Goal: Task Accomplishment & Management: Use online tool/utility

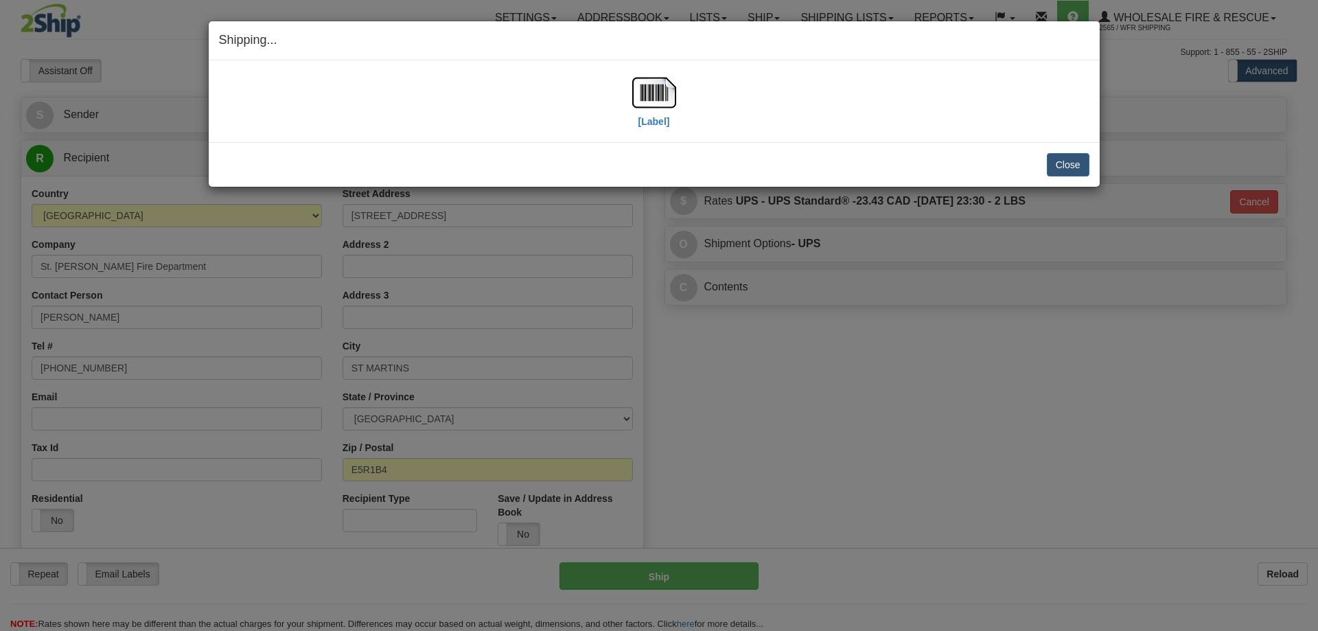
select select "NB"
click at [1074, 163] on button "Close" at bounding box center [1068, 164] width 43 height 23
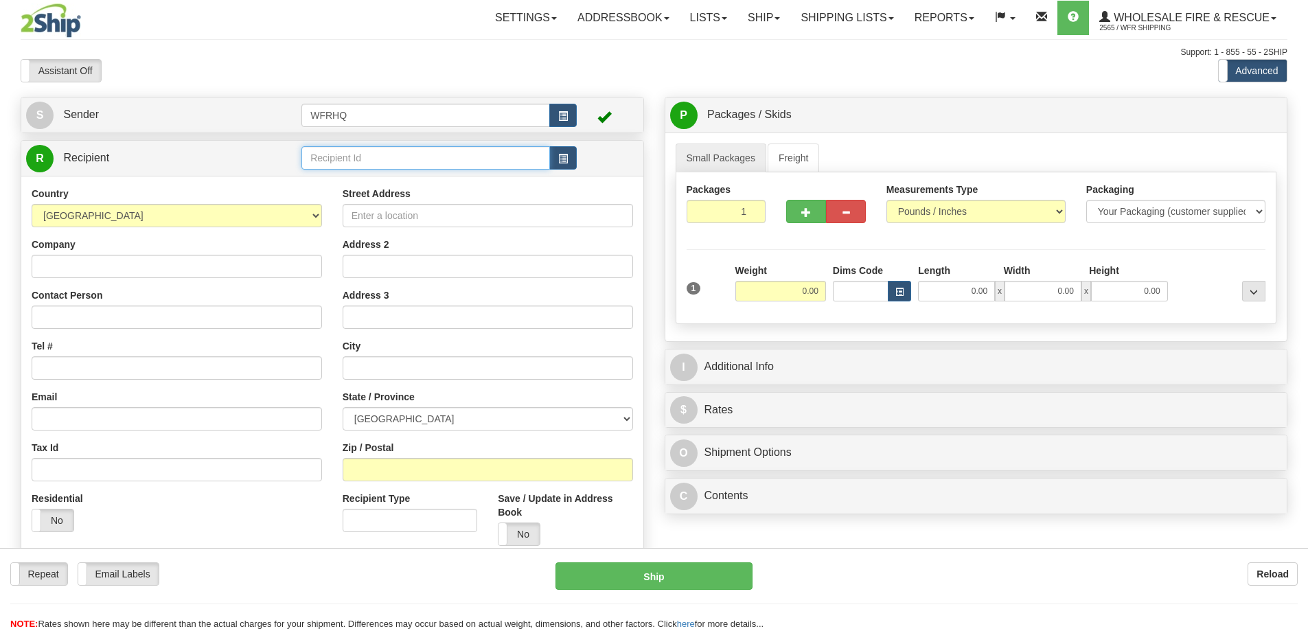
click at [411, 148] on input "text" at bounding box center [425, 157] width 249 height 23
type input "TABE5207"
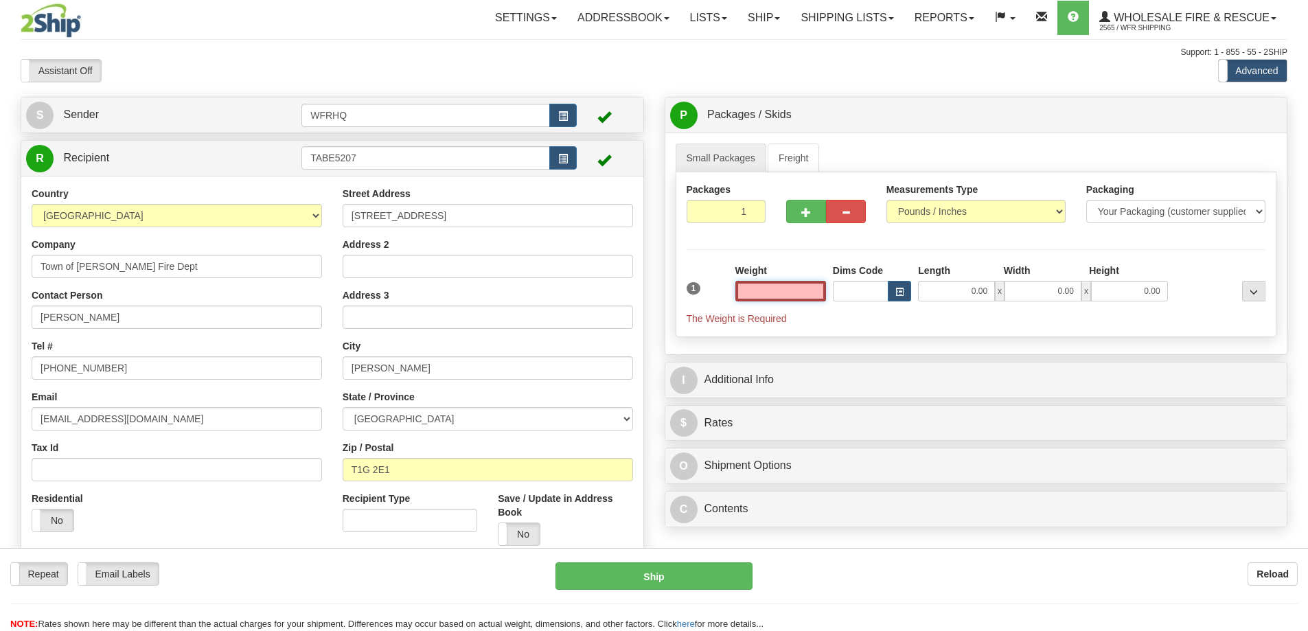
click at [784, 295] on input "text" at bounding box center [780, 291] width 91 height 21
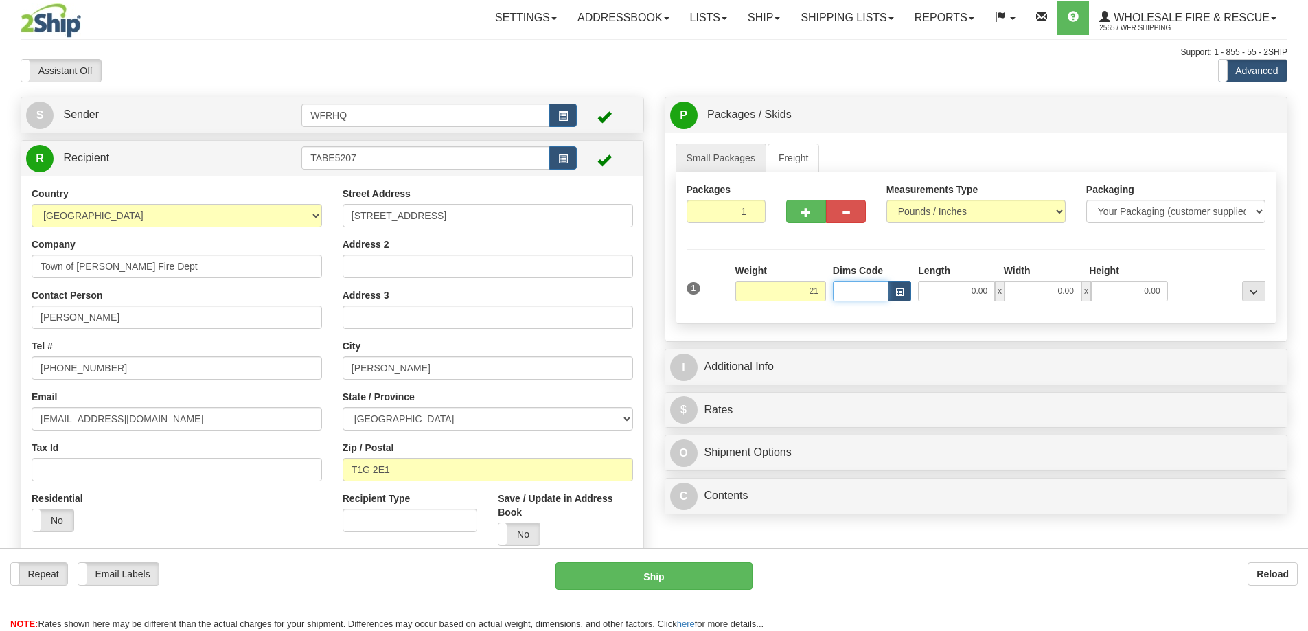
type input "21.00"
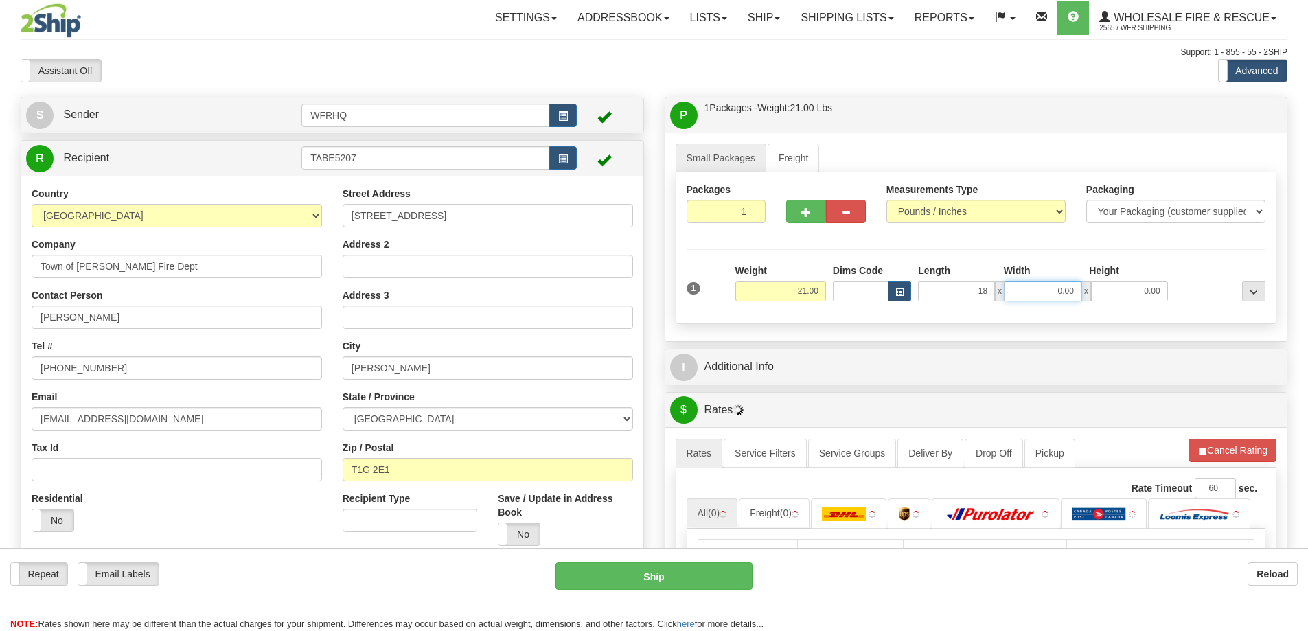
type input "18.00"
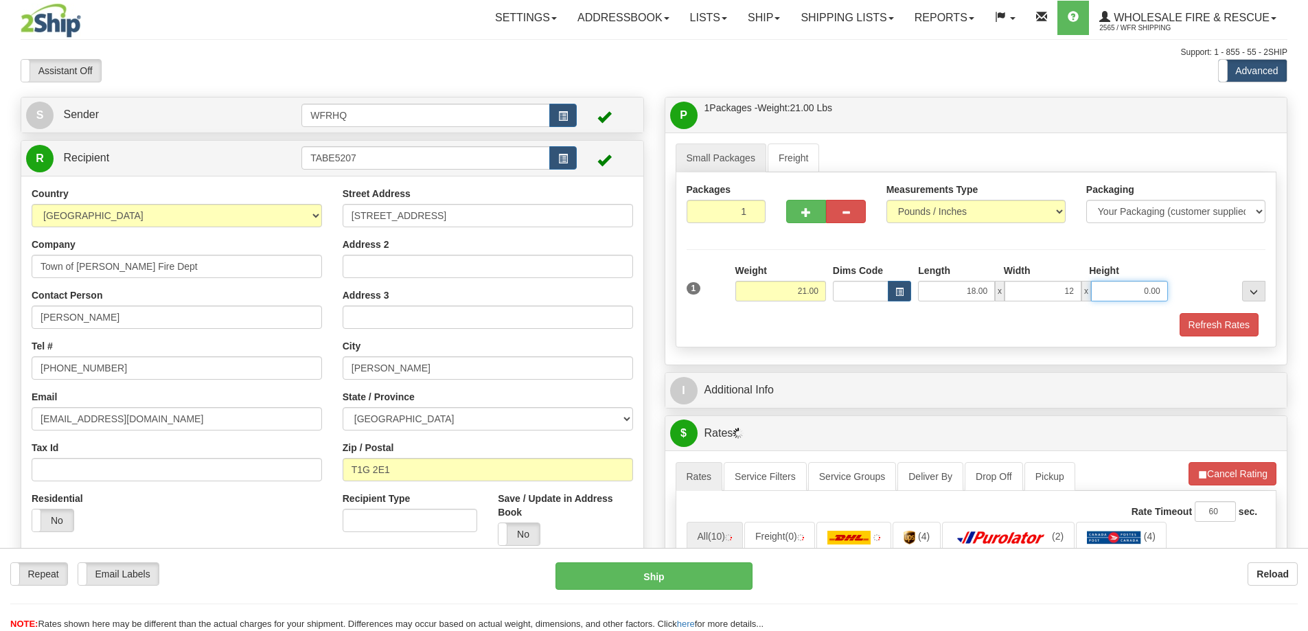
type input "12.00"
type input "10.00"
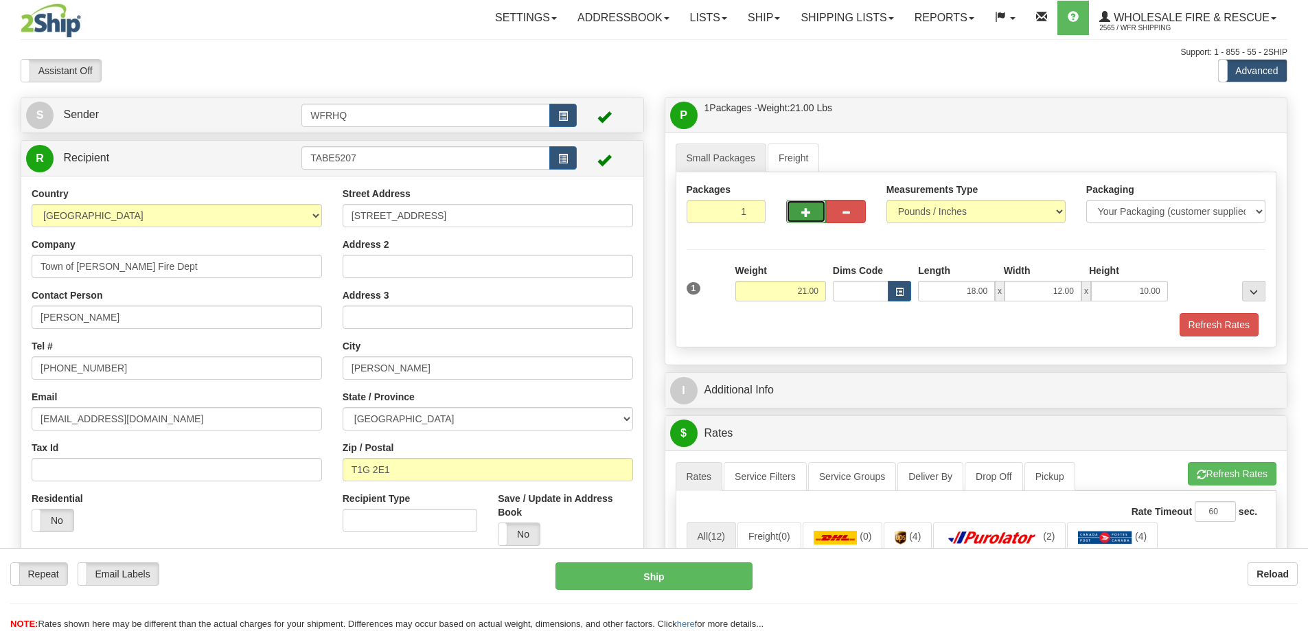
click at [793, 214] on button "button" at bounding box center [806, 211] width 40 height 23
radio input "true"
type input "2"
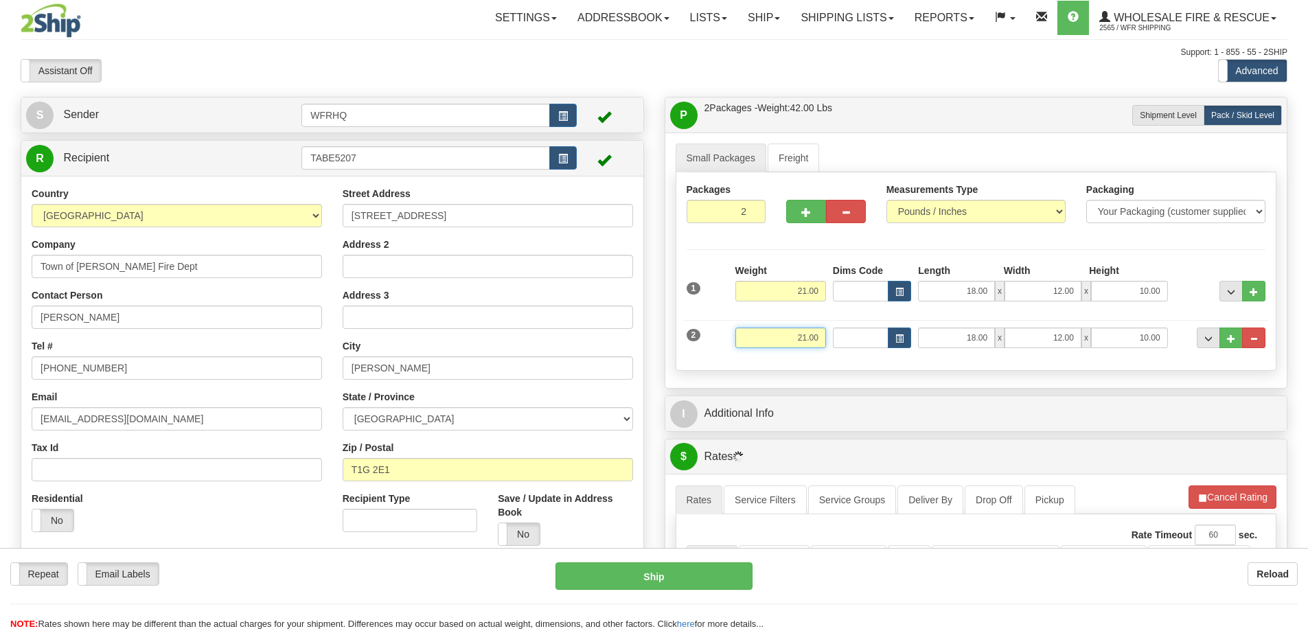
drag, startPoint x: 783, startPoint y: 337, endPoint x: 977, endPoint y: 338, distance: 193.6
click at [976, 338] on div "2 Weight 21.00 Dims Code Length Width Height" at bounding box center [976, 336] width 586 height 46
type input "36.00"
type input "18.00"
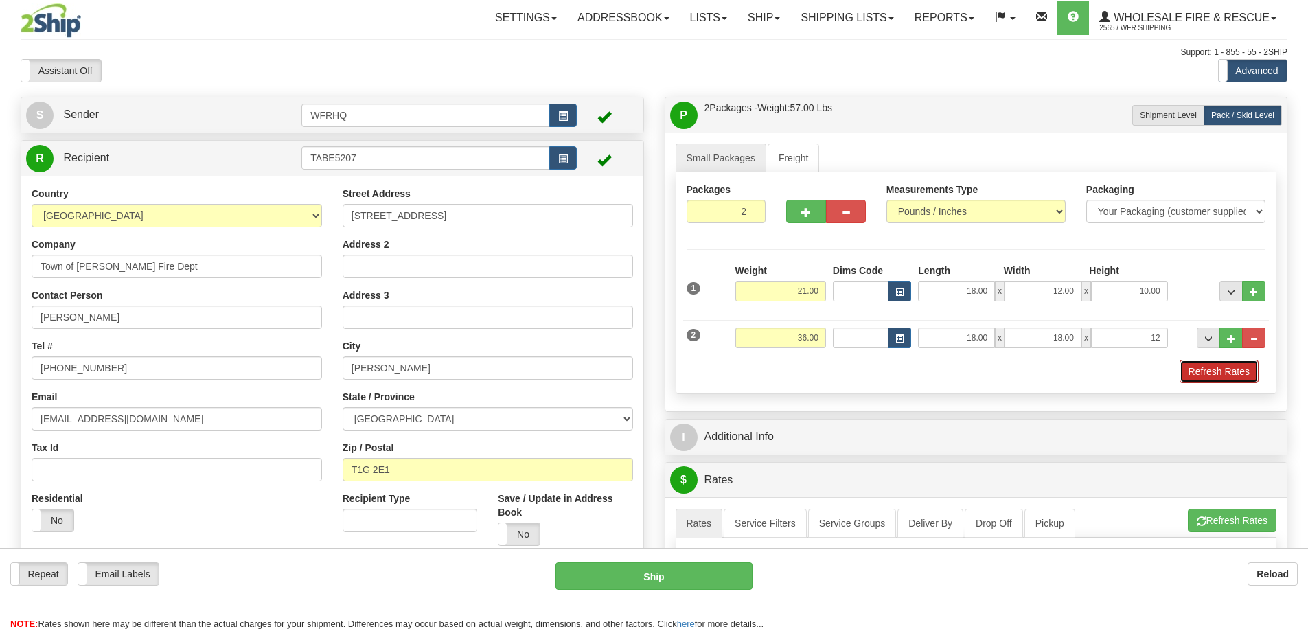
type input "12.00"
drag, startPoint x: 1223, startPoint y: 377, endPoint x: 1211, endPoint y: 377, distance: 11.7
click at [1223, 377] on button "Refresh Rates" at bounding box center [1219, 371] width 79 height 23
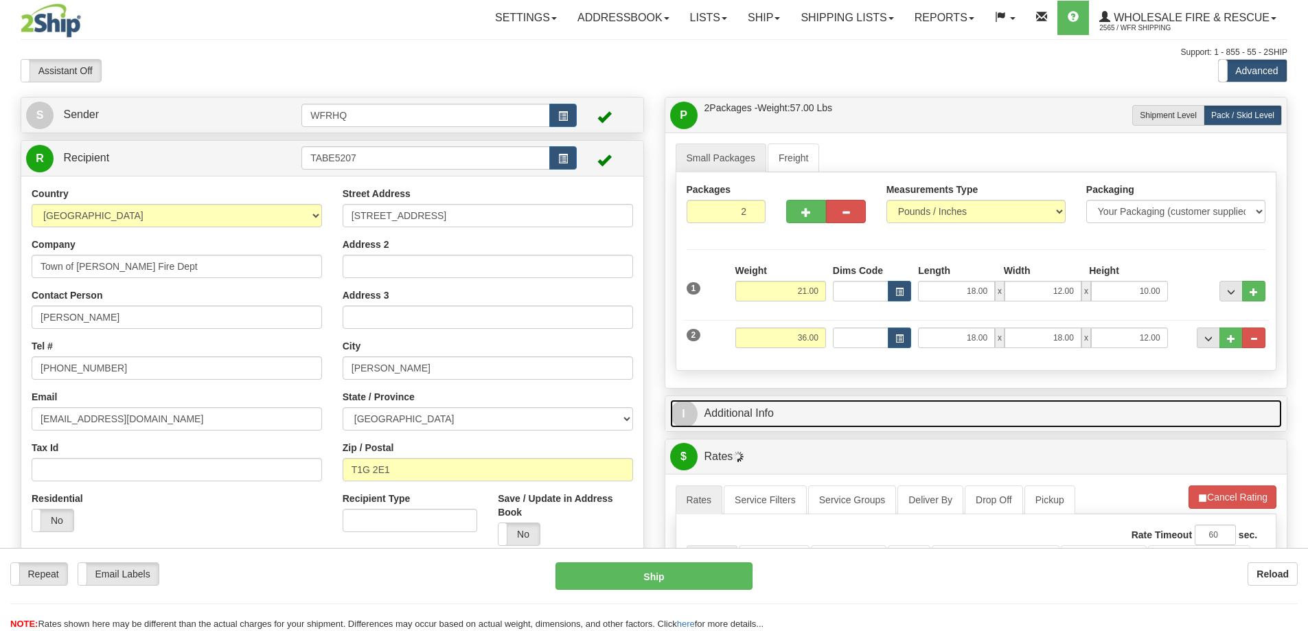
click at [790, 405] on link "I Additional Info" at bounding box center [976, 414] width 612 height 28
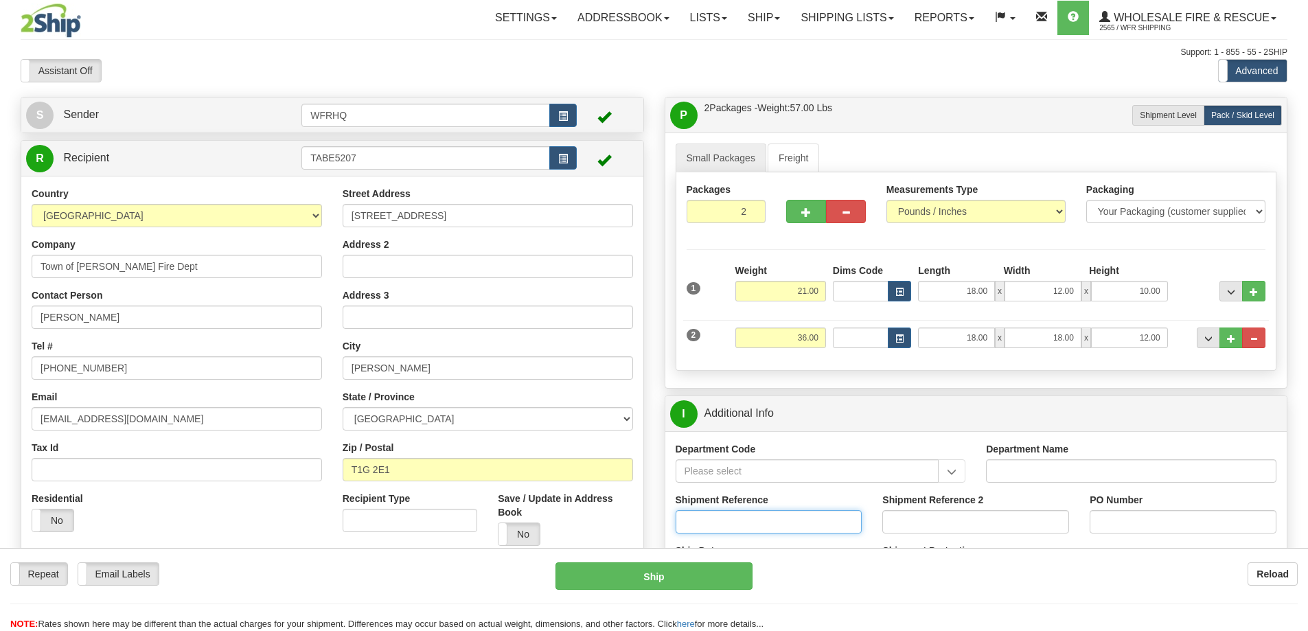
click at [753, 522] on input "Shipment Reference" at bounding box center [769, 521] width 187 height 23
type input "S46061-30497"
click at [1099, 519] on input "PO Number" at bounding box center [1183, 521] width 187 height 23
type input "2025-0388"
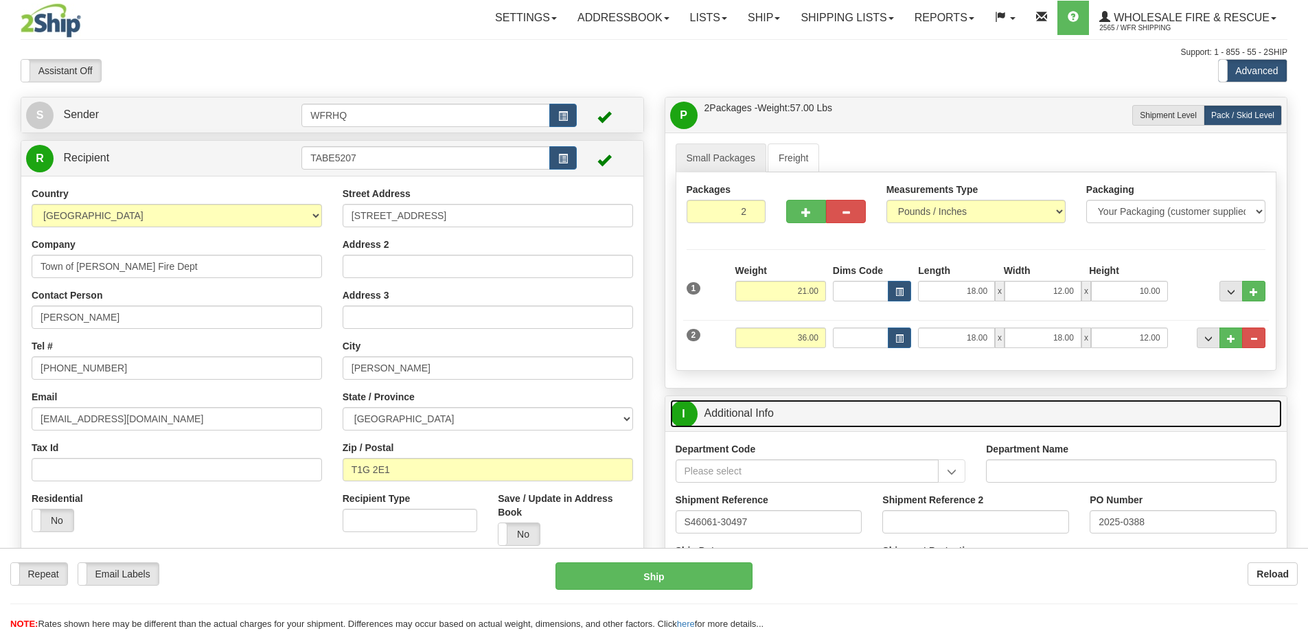
click at [974, 413] on link "I Additional Info" at bounding box center [976, 414] width 612 height 28
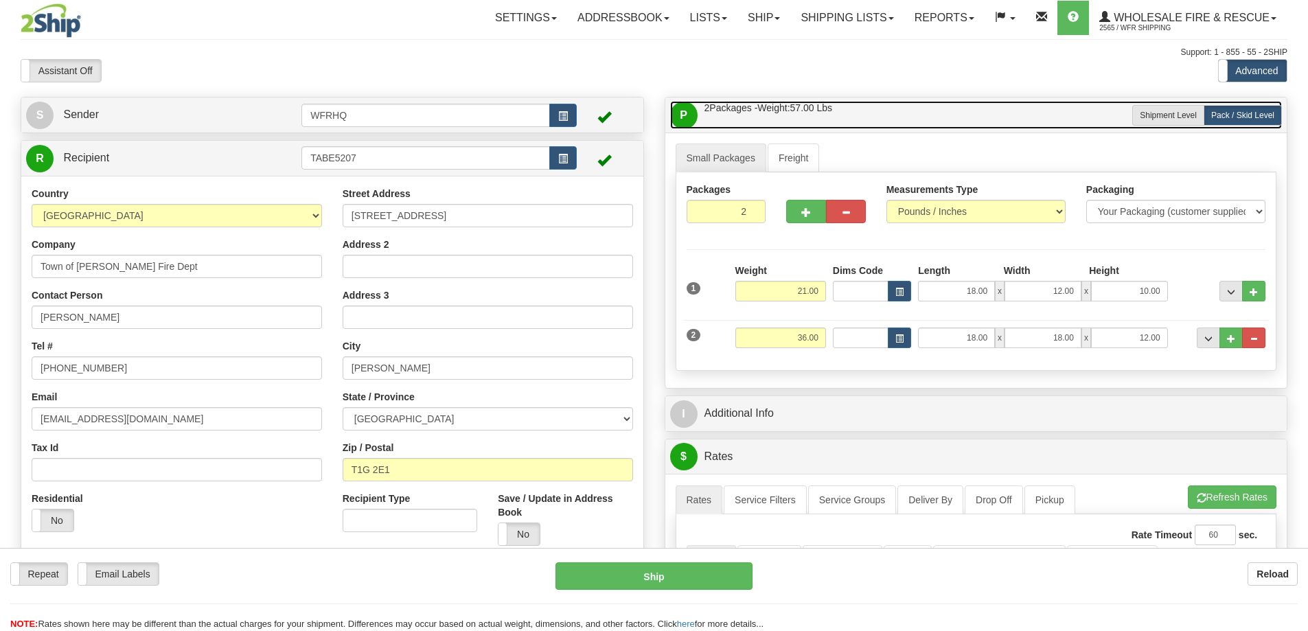
click at [899, 108] on link "P Packages / Skids 2 Packages - Weight: 57.00 Lbs 1 Skids - Weight: 0.00 Lbs" at bounding box center [976, 115] width 612 height 28
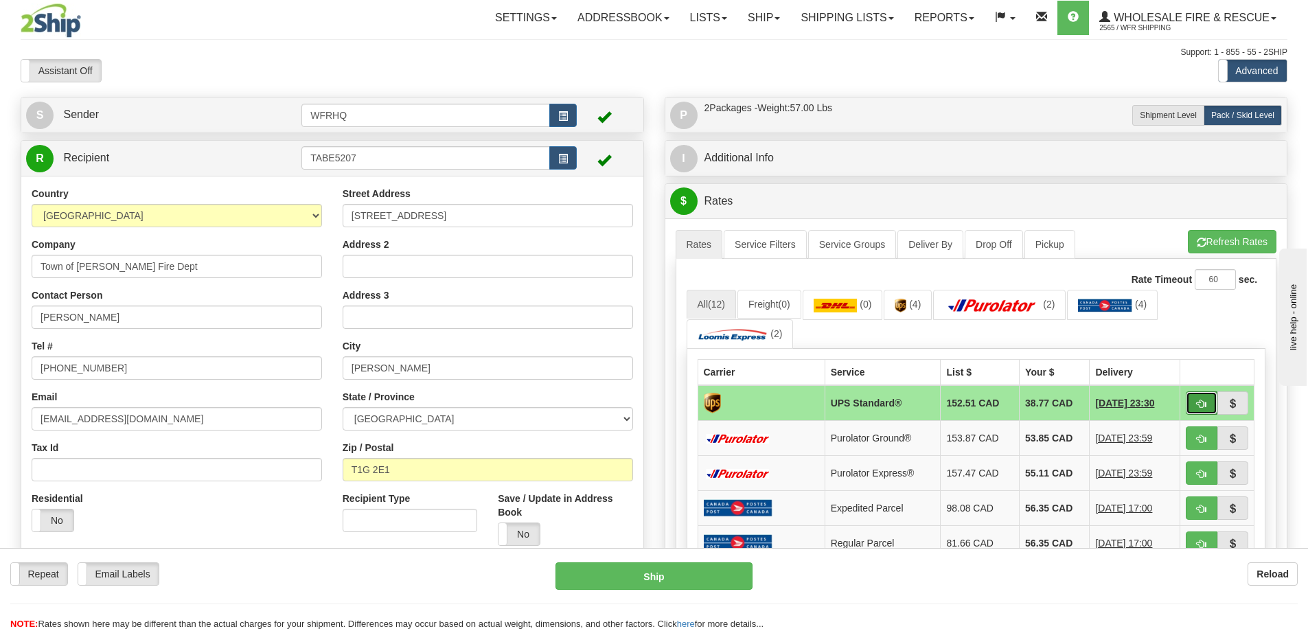
click at [1207, 405] on button "button" at bounding box center [1202, 402] width 32 height 23
type input "11"
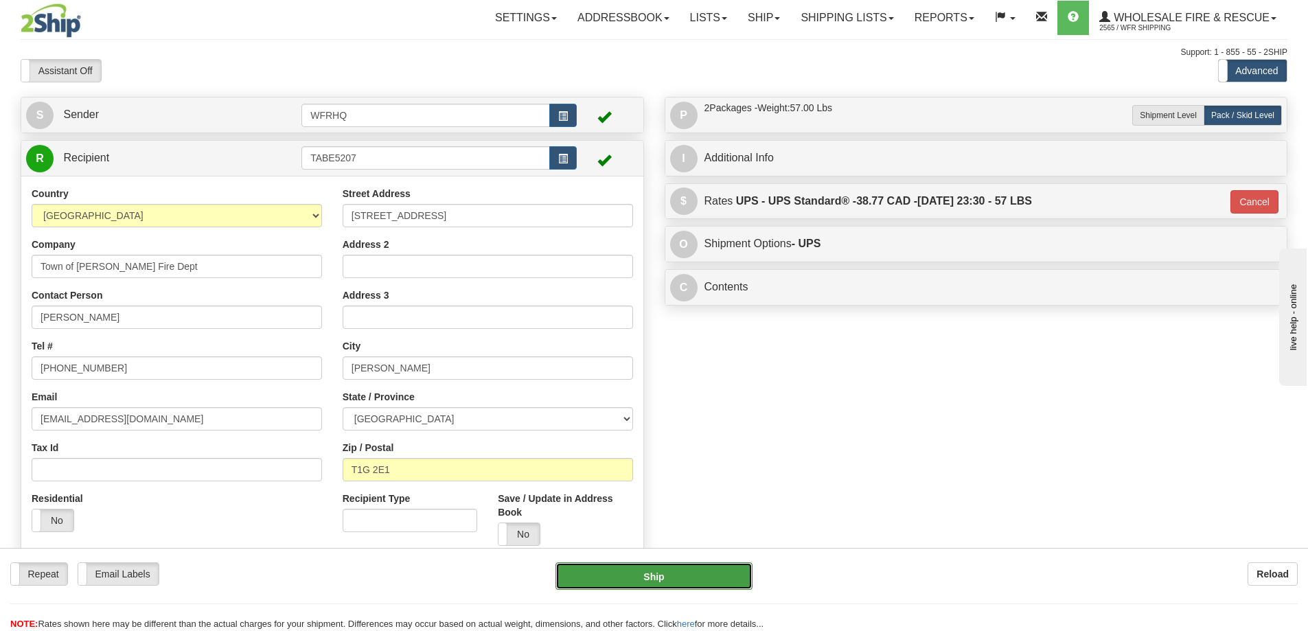
click at [685, 575] on button "Ship" at bounding box center [653, 575] width 197 height 27
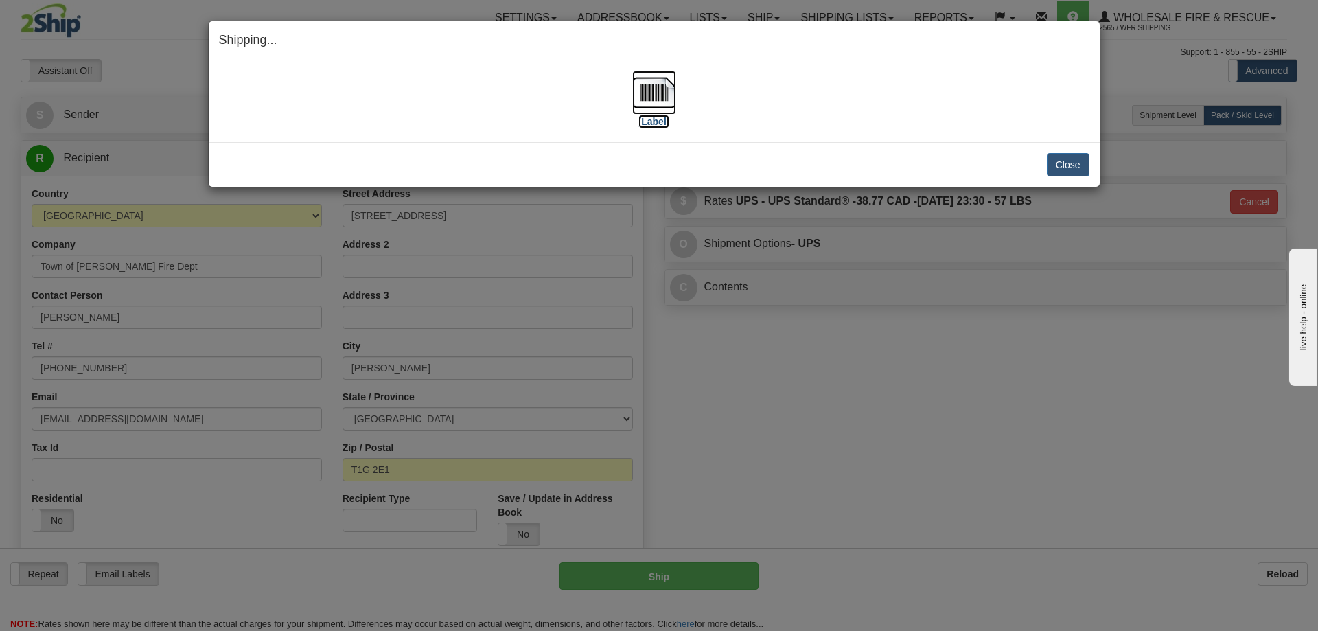
click at [651, 86] on img at bounding box center [654, 93] width 44 height 44
click at [1058, 165] on button "Close" at bounding box center [1068, 164] width 43 height 23
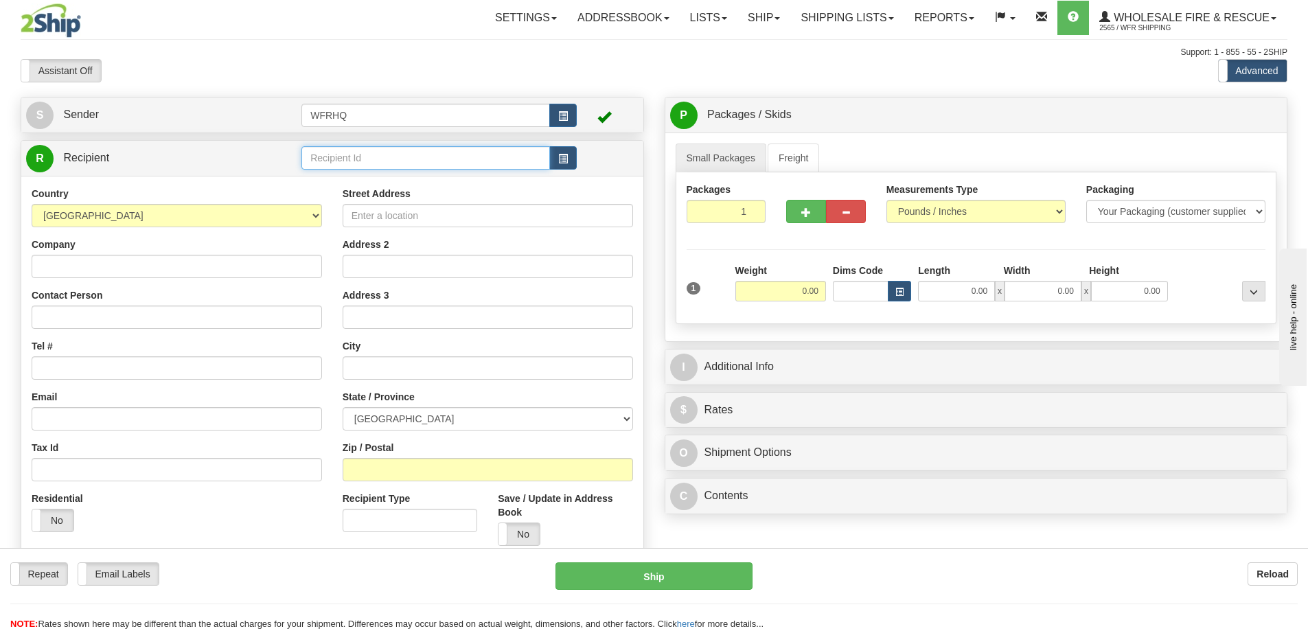
click at [337, 152] on input "text" at bounding box center [425, 157] width 249 height 23
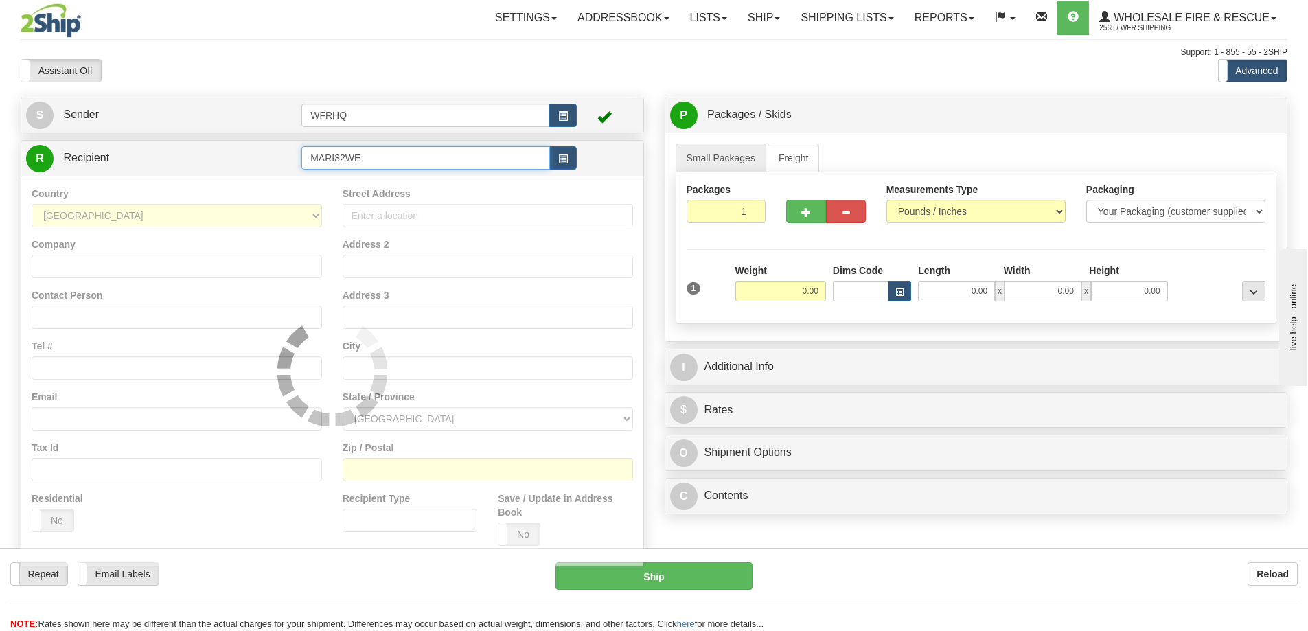
type input "MARI32WE"
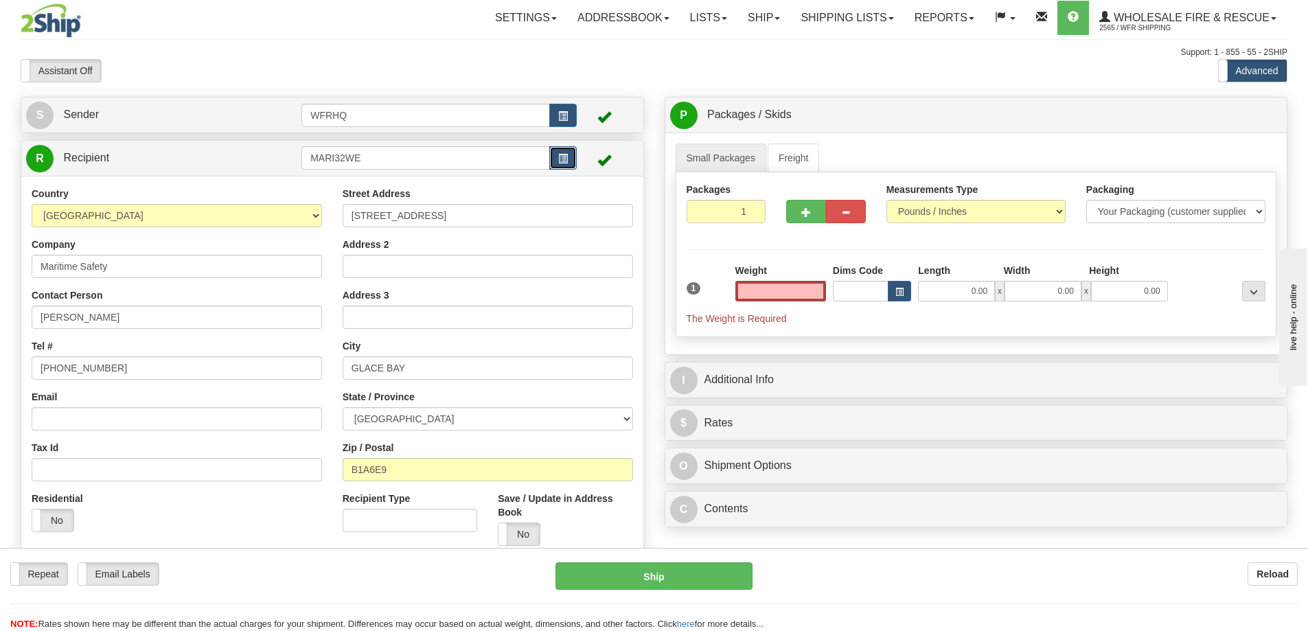
type input "0.00"
click at [558, 152] on button "button" at bounding box center [562, 157] width 27 height 23
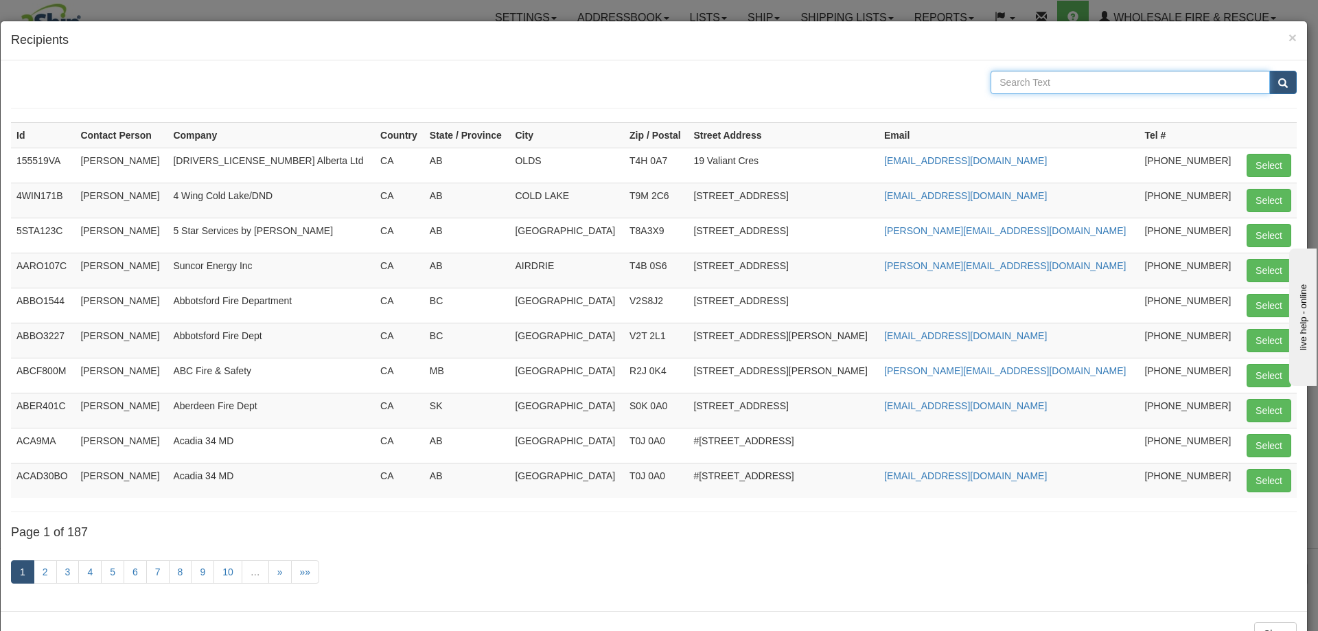
click at [1091, 79] on input "text" at bounding box center [1130, 82] width 279 height 23
type input "Marine"
click at [1269, 71] on button "submit" at bounding box center [1282, 82] width 27 height 23
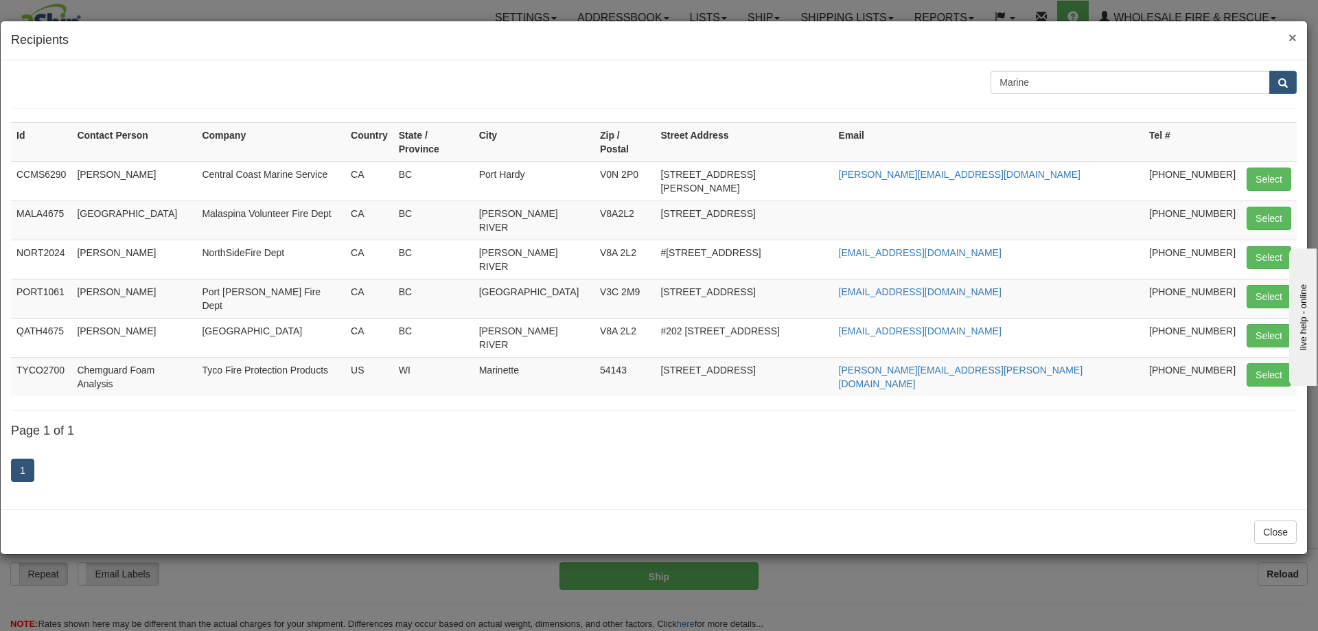
click at [1292, 34] on span "×" at bounding box center [1293, 38] width 8 height 16
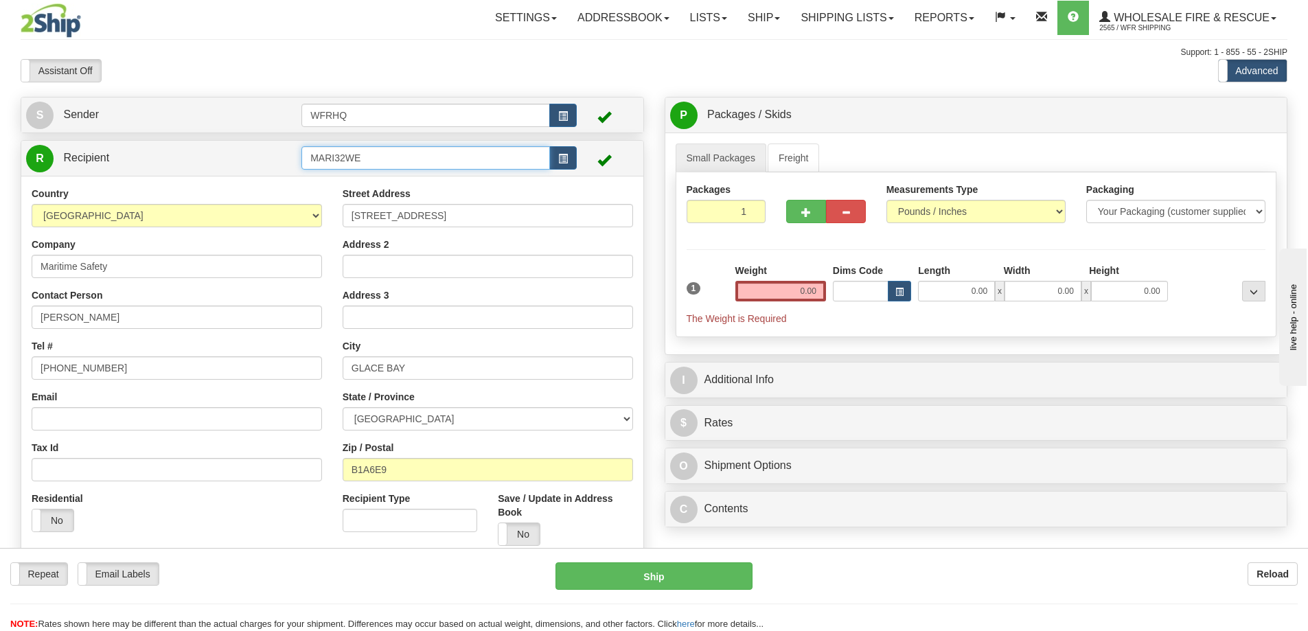
click at [393, 149] on input "MARI32WE" at bounding box center [425, 157] width 249 height 23
type input "MARI5062"
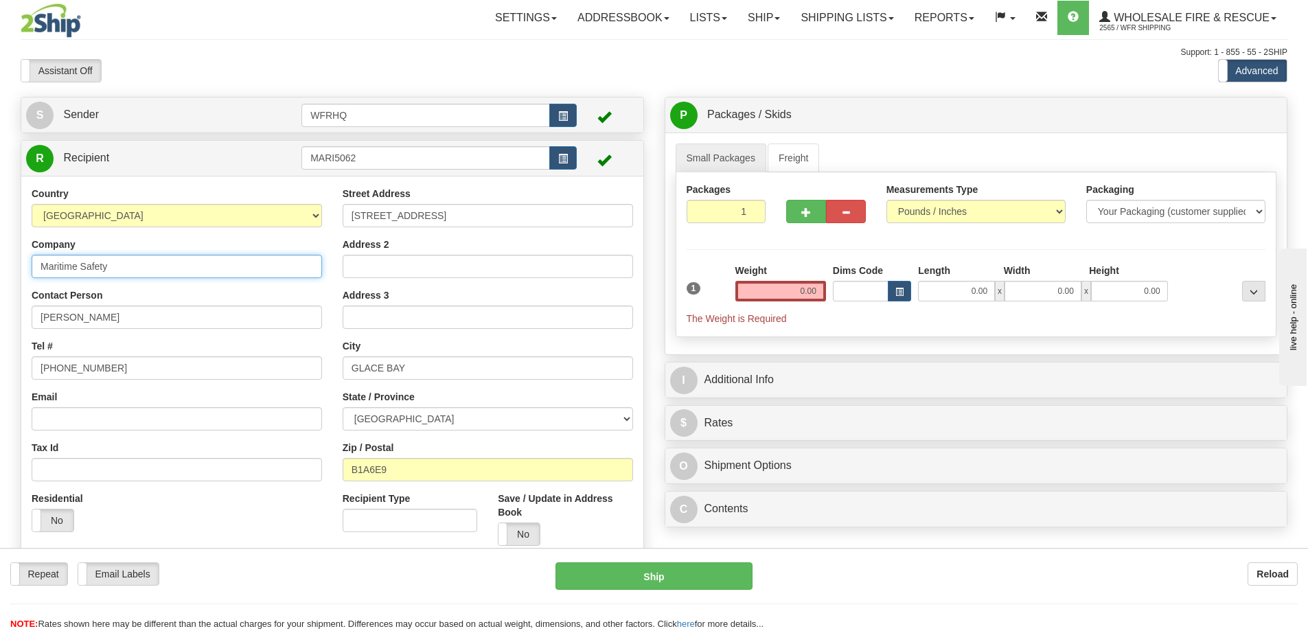
click at [142, 264] on div "Country [GEOGRAPHIC_DATA] [GEOGRAPHIC_DATA] [GEOGRAPHIC_DATA] [GEOGRAPHIC_DATA]…" at bounding box center [332, 371] width 622 height 391
drag, startPoint x: 154, startPoint y: 264, endPoint x: -154, endPoint y: 259, distance: 307.6
click at [0, 259] on html "Training Course Close Toggle navigation Settings Shipping Preferences New Sende…" at bounding box center [654, 315] width 1308 height 631
type input "Marine 360"
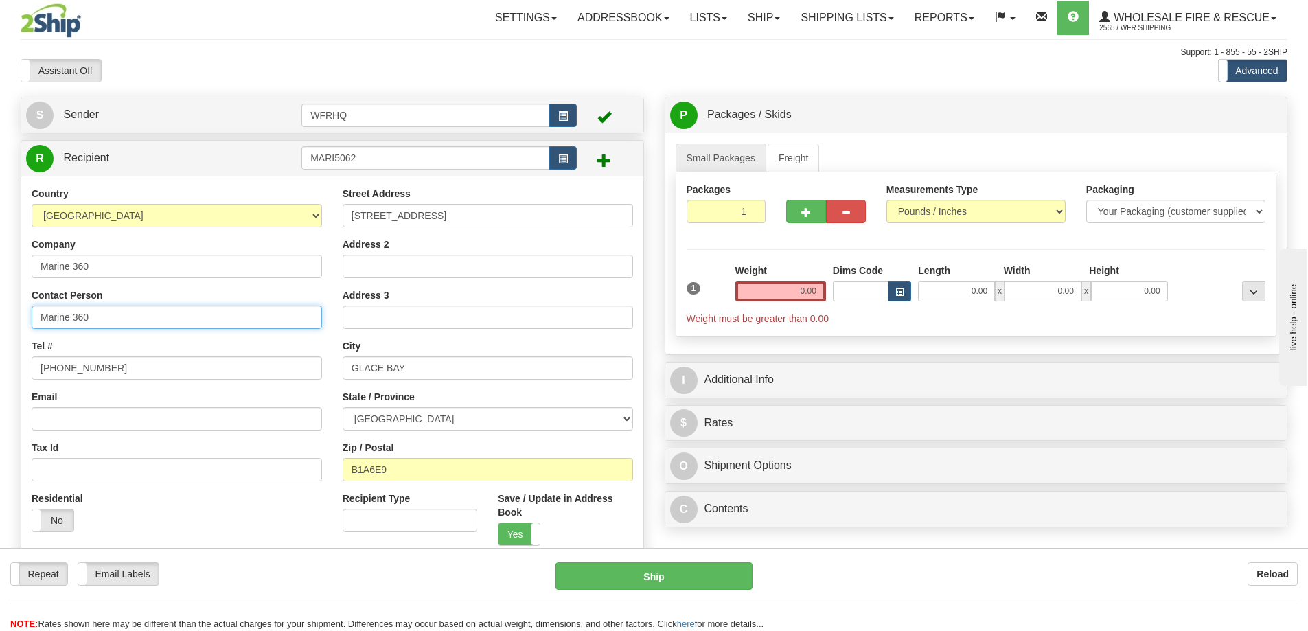
type input "Marine 360"
type input "[PHONE_NUMBER]"
click at [444, 215] on input "[STREET_ADDRESS]" at bounding box center [488, 215] width 290 height 23
drag, startPoint x: 370, startPoint y: 215, endPoint x: 281, endPoint y: 218, distance: 89.3
click at [281, 218] on div "Country [GEOGRAPHIC_DATA] [GEOGRAPHIC_DATA] [GEOGRAPHIC_DATA] [GEOGRAPHIC_DATA]…" at bounding box center [332, 371] width 622 height 369
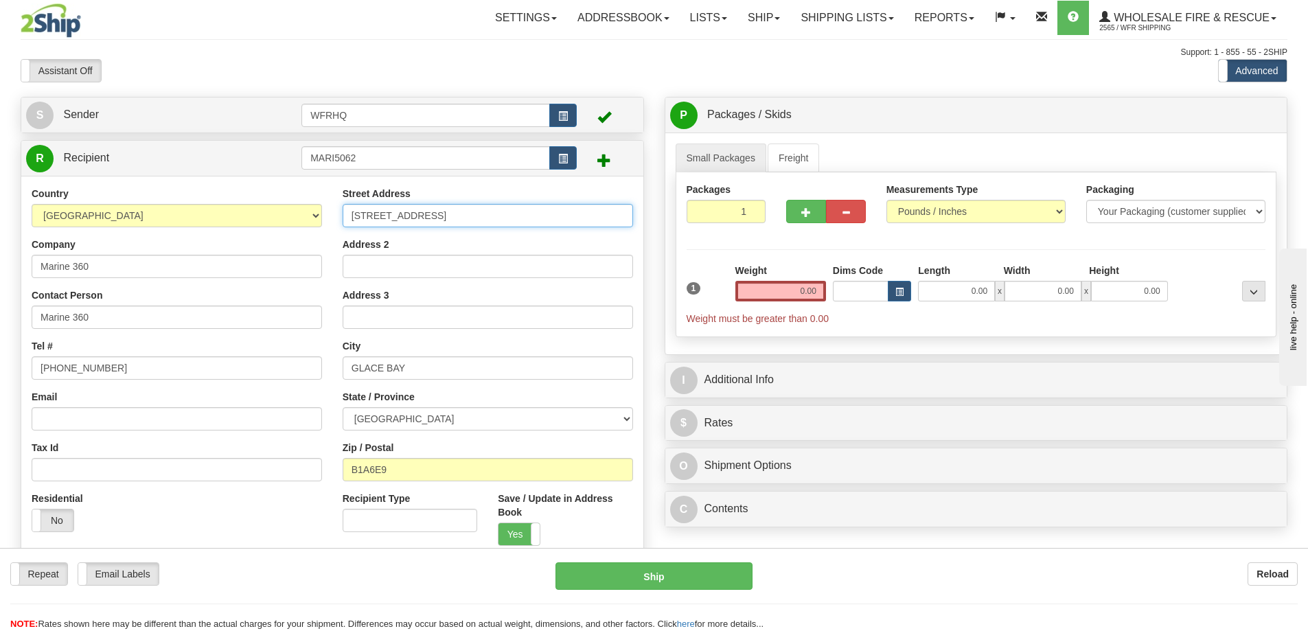
drag, startPoint x: 418, startPoint y: 216, endPoint x: 382, endPoint y: 220, distance: 35.9
click at [382, 220] on input "[STREET_ADDRESS]" at bounding box center [488, 215] width 290 height 23
type input "50 62e"
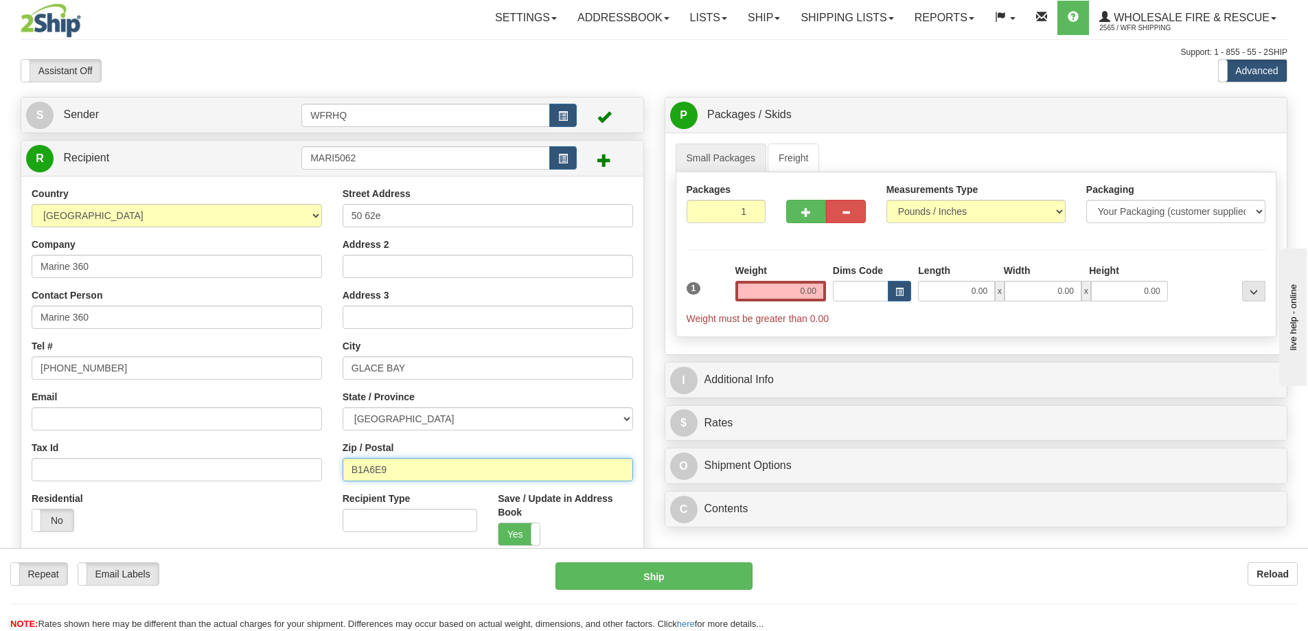
drag, startPoint x: 444, startPoint y: 471, endPoint x: 217, endPoint y: 471, distance: 227.3
click at [217, 471] on div "Country [GEOGRAPHIC_DATA] [GEOGRAPHIC_DATA] [GEOGRAPHIC_DATA] [GEOGRAPHIC_DATA]…" at bounding box center [332, 371] width 622 height 369
type input "J0J1G0"
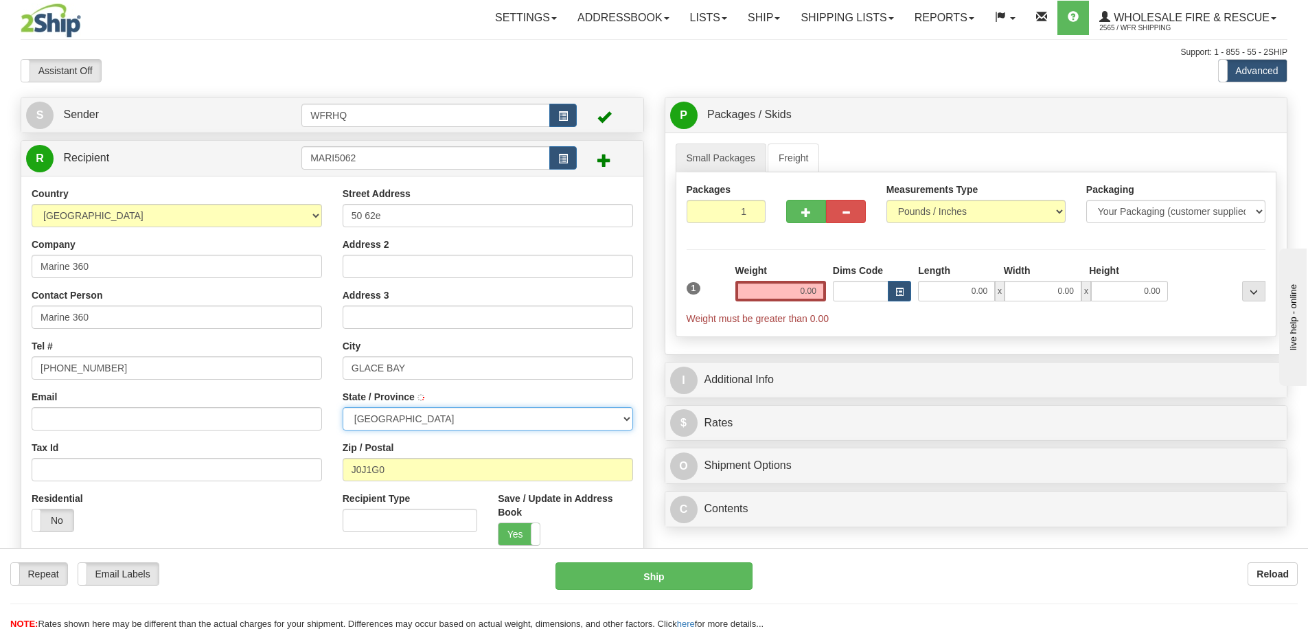
type input "[GEOGRAPHIC_DATA][PERSON_NAME]"
select select "QC"
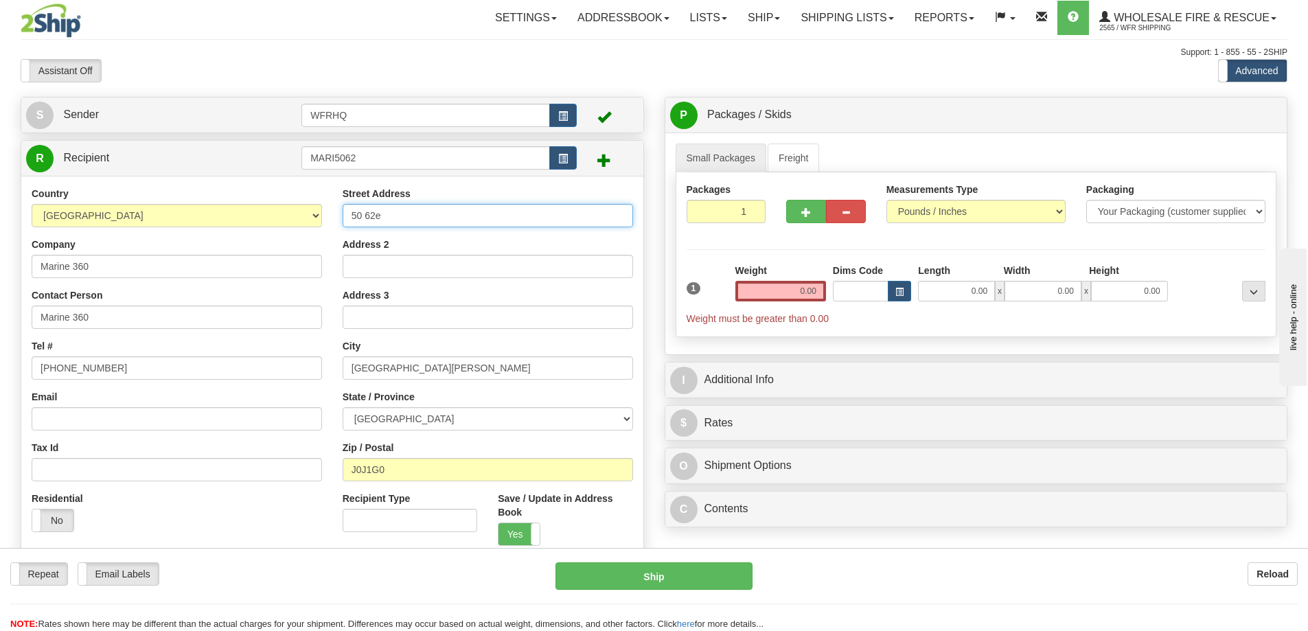
click at [411, 215] on input "50 62e" at bounding box center [488, 215] width 290 height 23
type input "[STREET_ADDRESS]"
click at [801, 288] on input "0.00" at bounding box center [780, 291] width 91 height 21
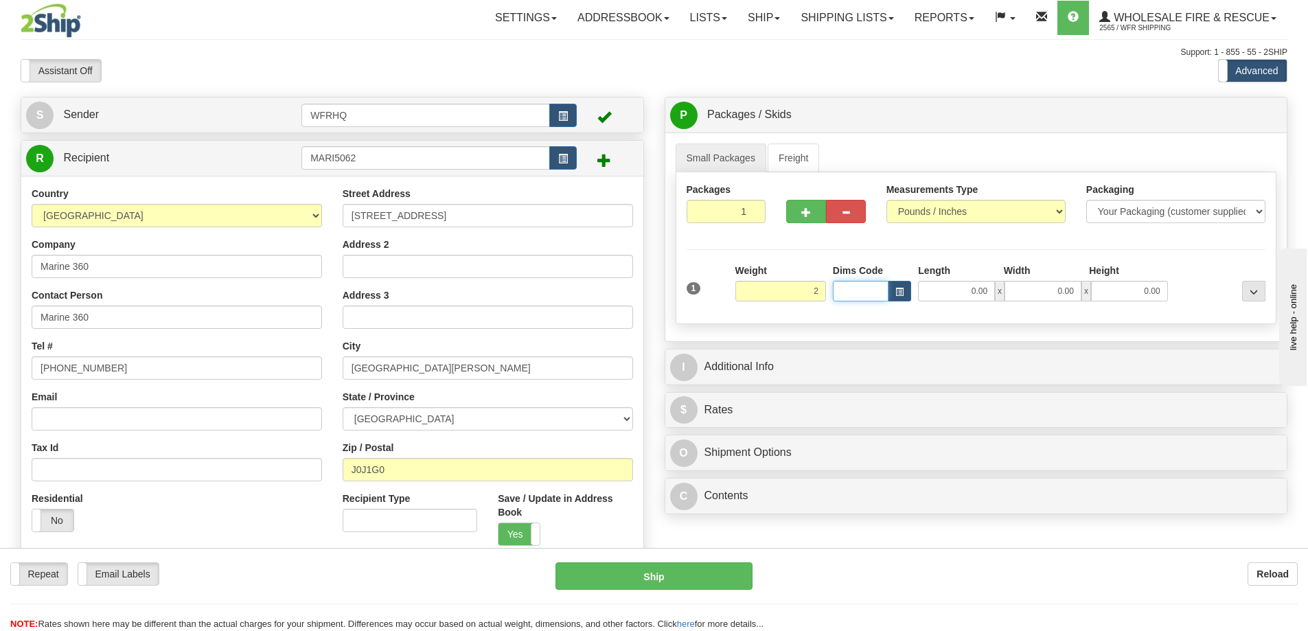
type input "2.00"
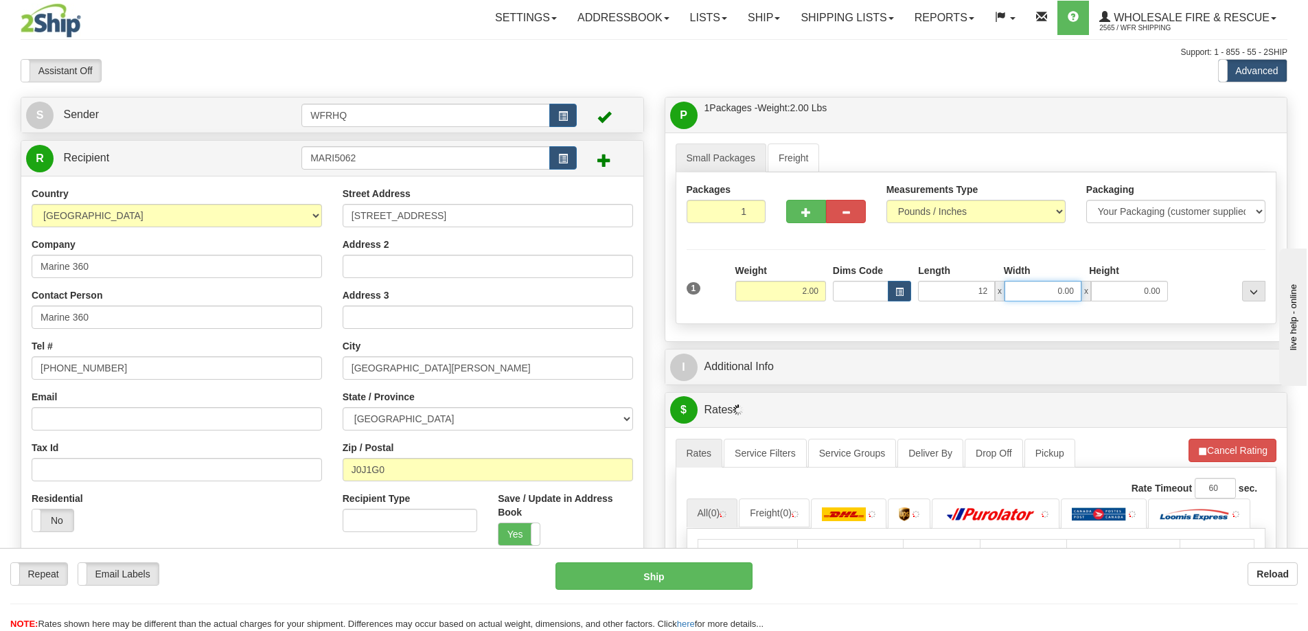
type input "12.00"
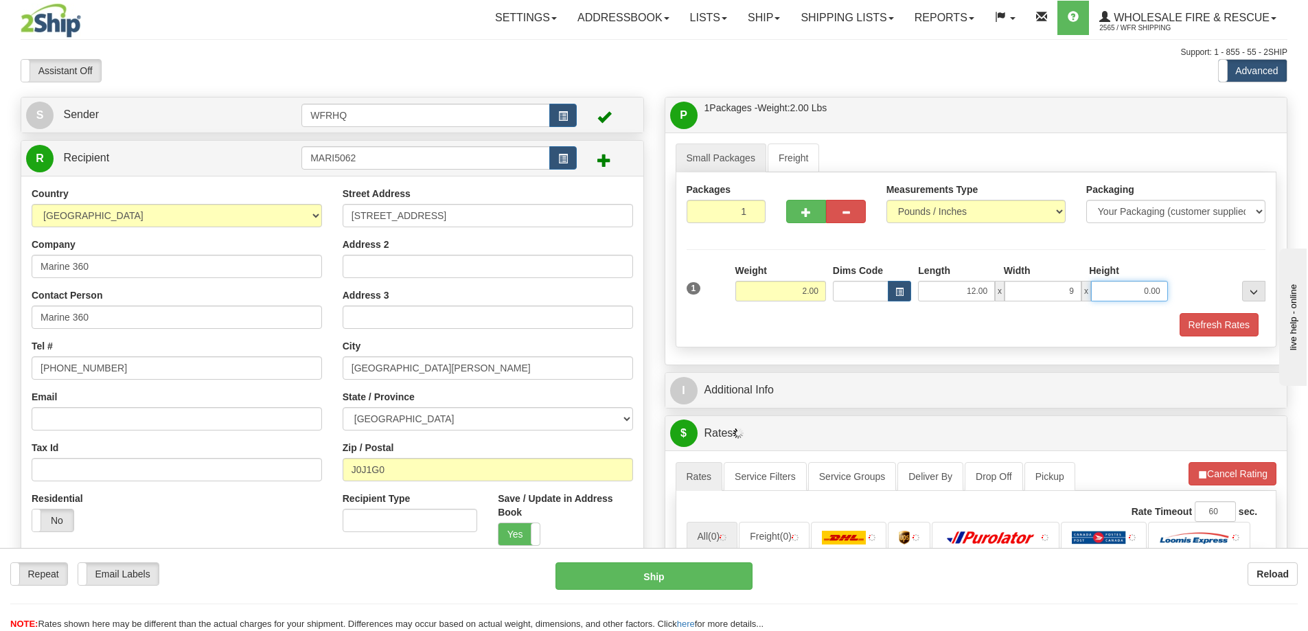
type input "9.00"
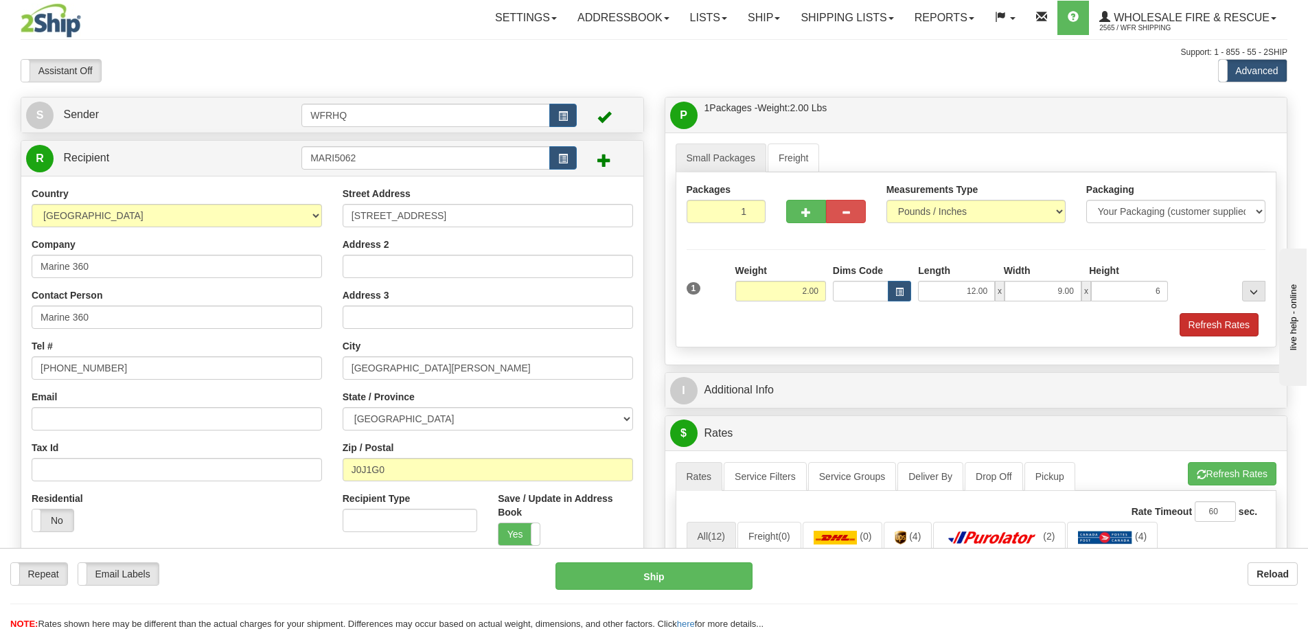
type input "6.00"
click at [1215, 336] on div "Packages 1 1 Measurements Type" at bounding box center [976, 259] width 601 height 175
click at [1214, 327] on button "Refresh Rates" at bounding box center [1219, 324] width 79 height 23
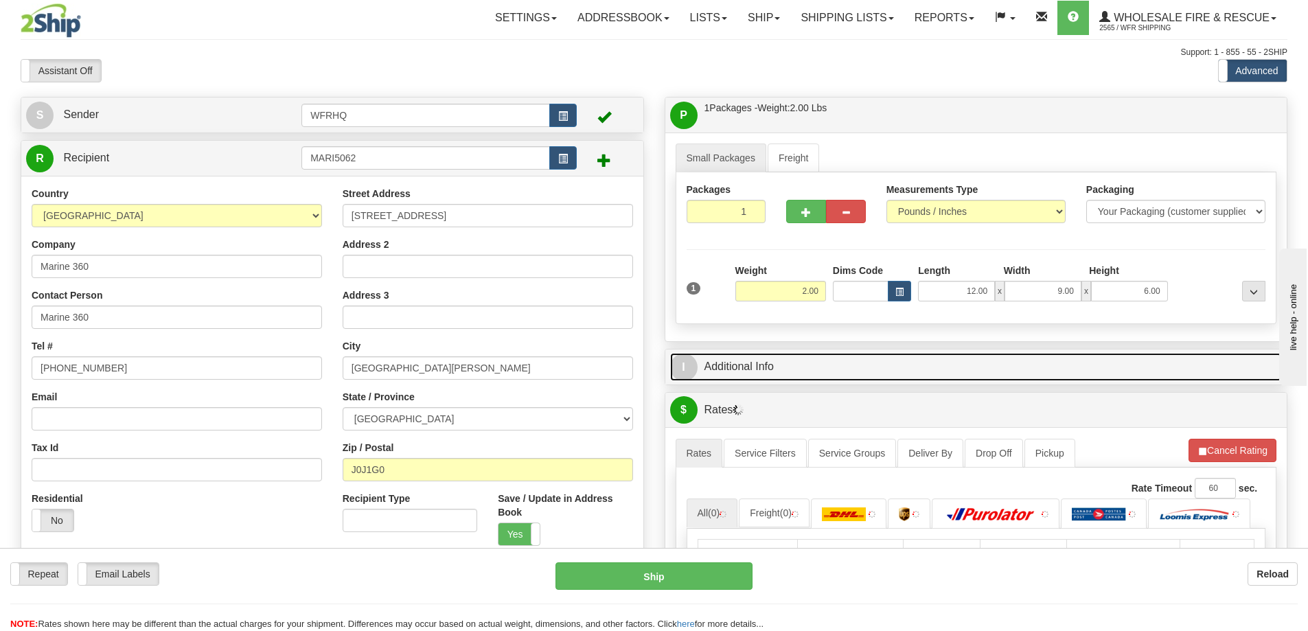
click at [989, 376] on link "I Additional Info" at bounding box center [976, 367] width 612 height 28
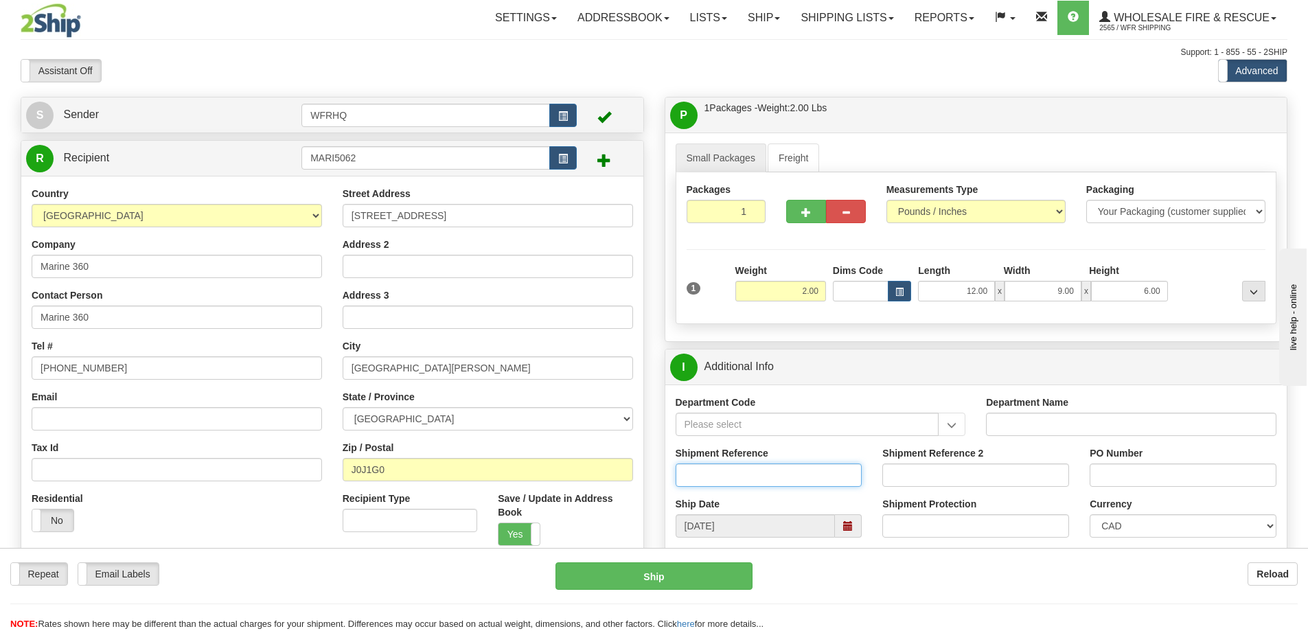
click at [783, 474] on input "Shipment Reference" at bounding box center [769, 474] width 187 height 23
type input "S46006-30554"
type input "CC PAID"
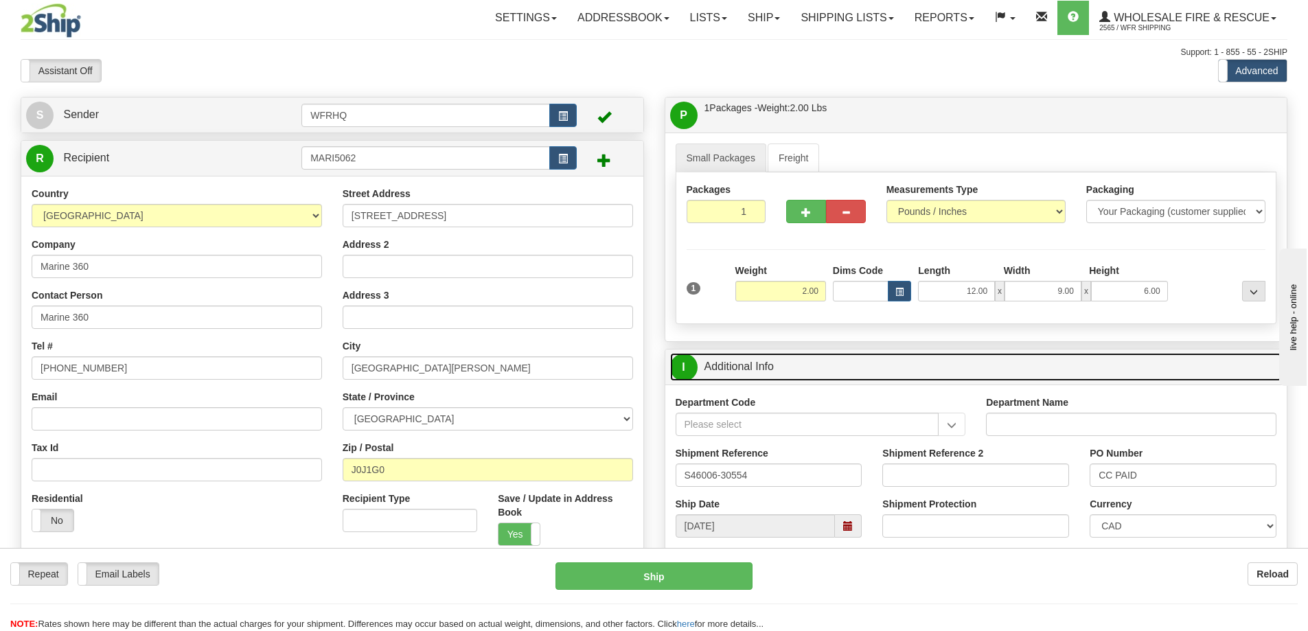
click at [867, 365] on link "I Additional Info" at bounding box center [976, 367] width 612 height 28
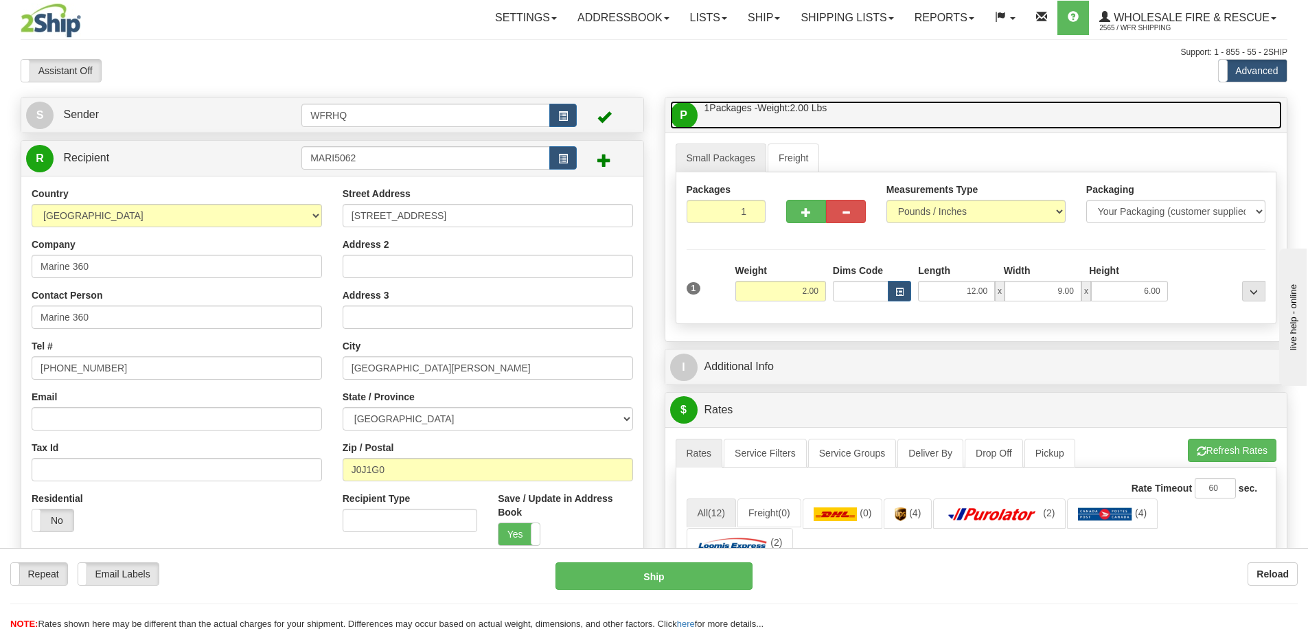
click at [891, 124] on link "P Packages / Skids 1 Packages - Weight: 2.00 Lbs 1 Skids - Weight: NaN Lbs" at bounding box center [976, 115] width 612 height 28
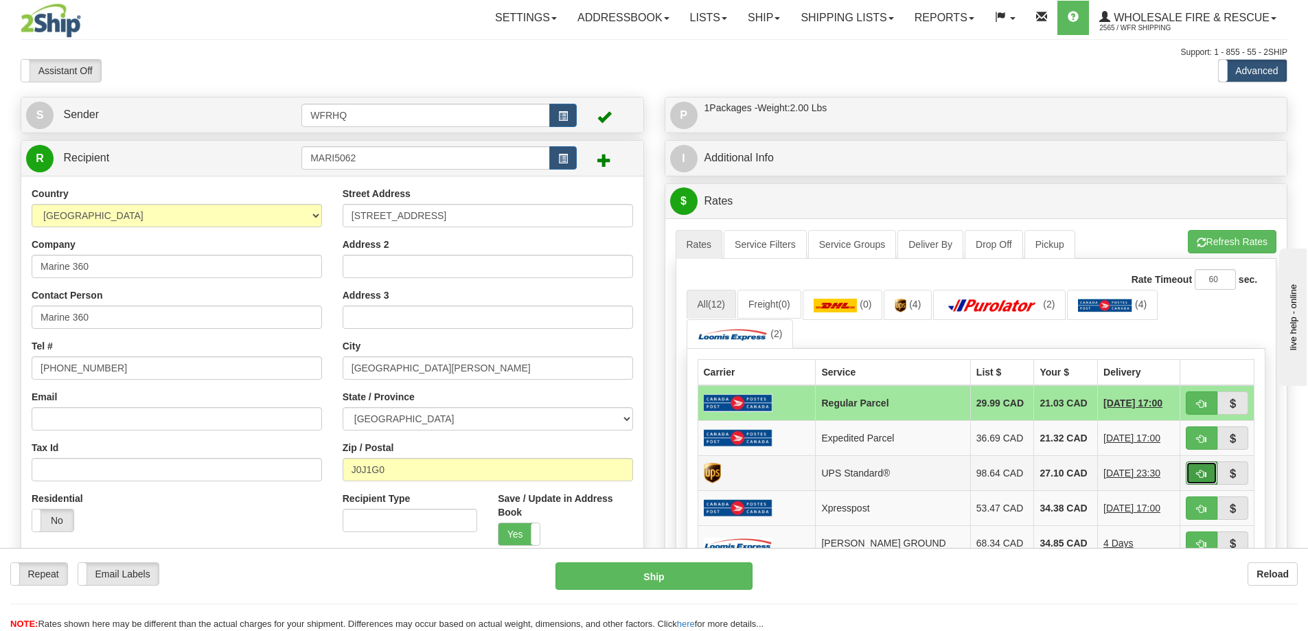
click at [1208, 473] on button "button" at bounding box center [1202, 472] width 32 height 23
type input "11"
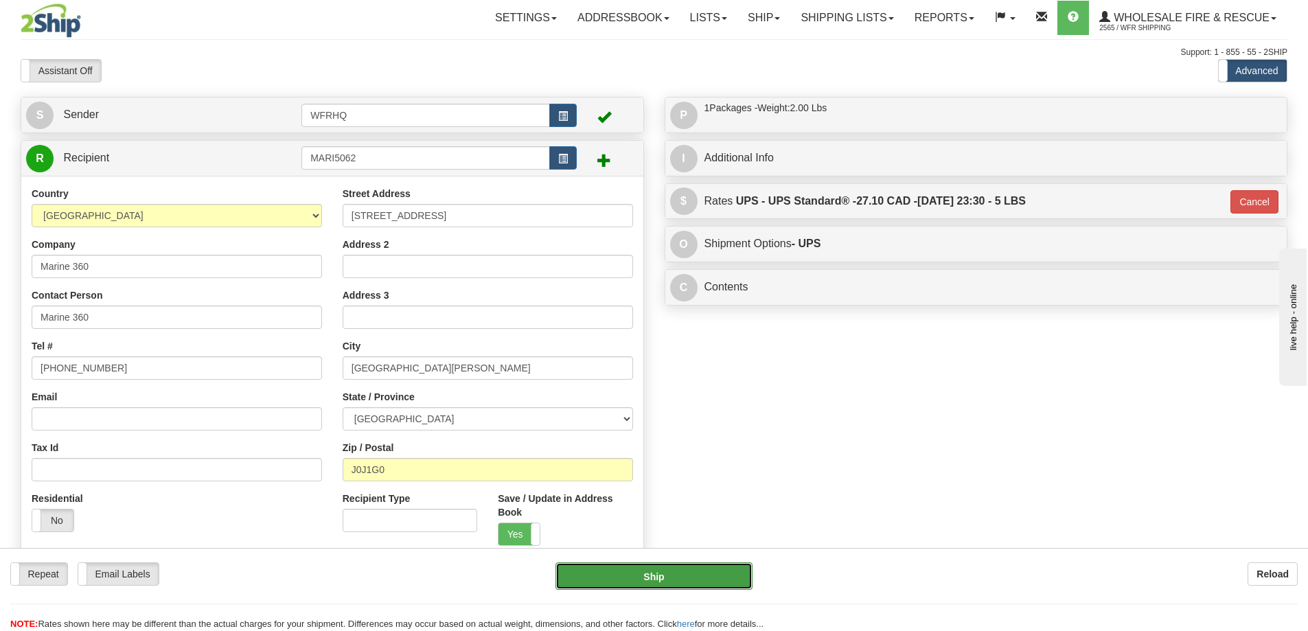
click at [645, 579] on button "Ship" at bounding box center [653, 575] width 197 height 27
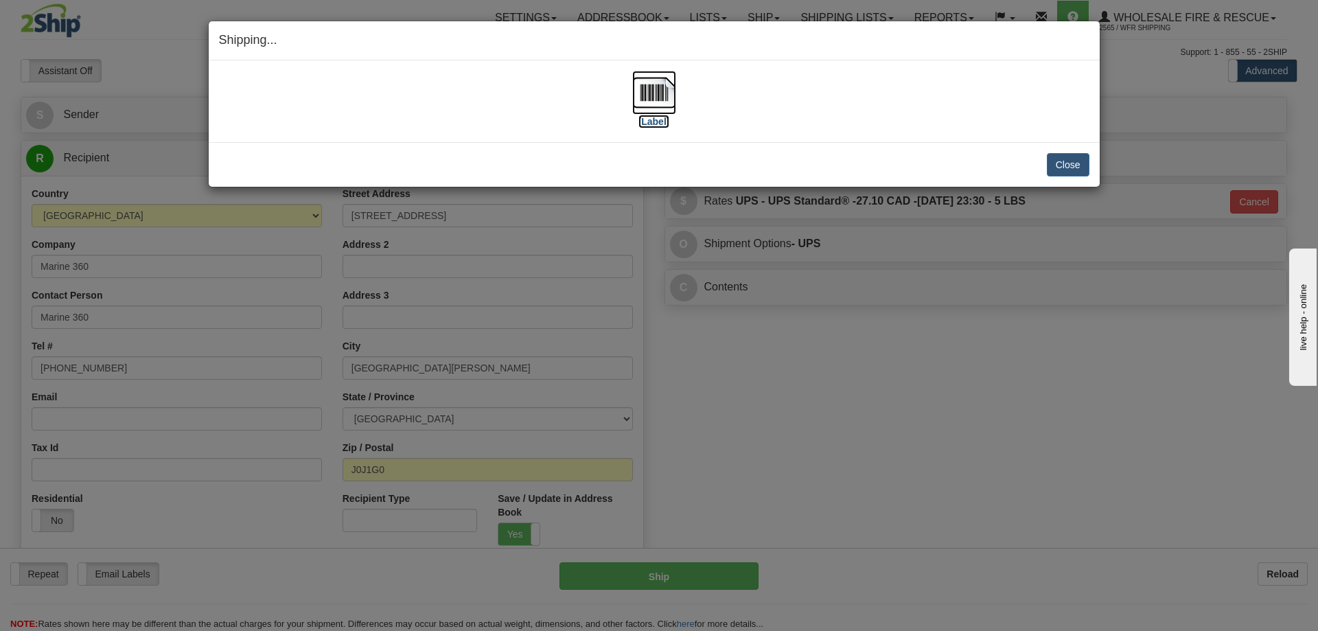
click at [665, 97] on img at bounding box center [654, 93] width 44 height 44
